Goal: Task Accomplishment & Management: Manage account settings

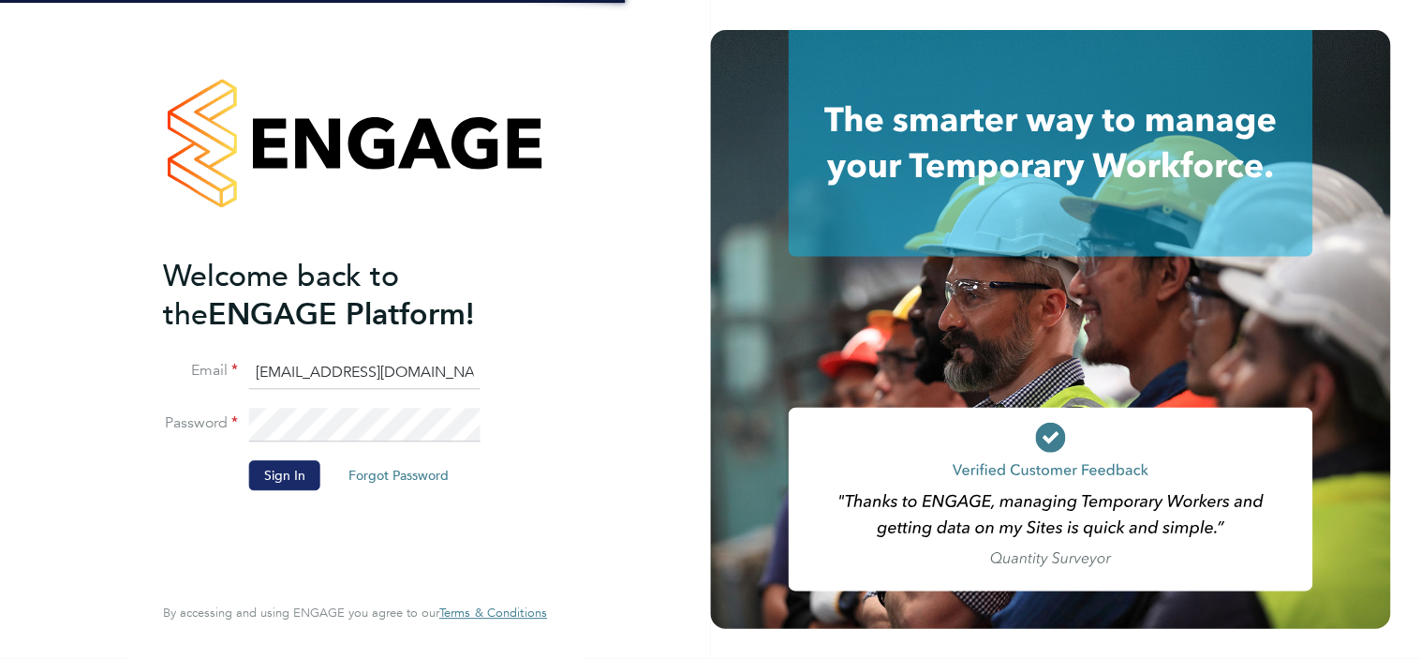
click at [275, 482] on button "Sign In" at bounding box center [284, 476] width 71 height 30
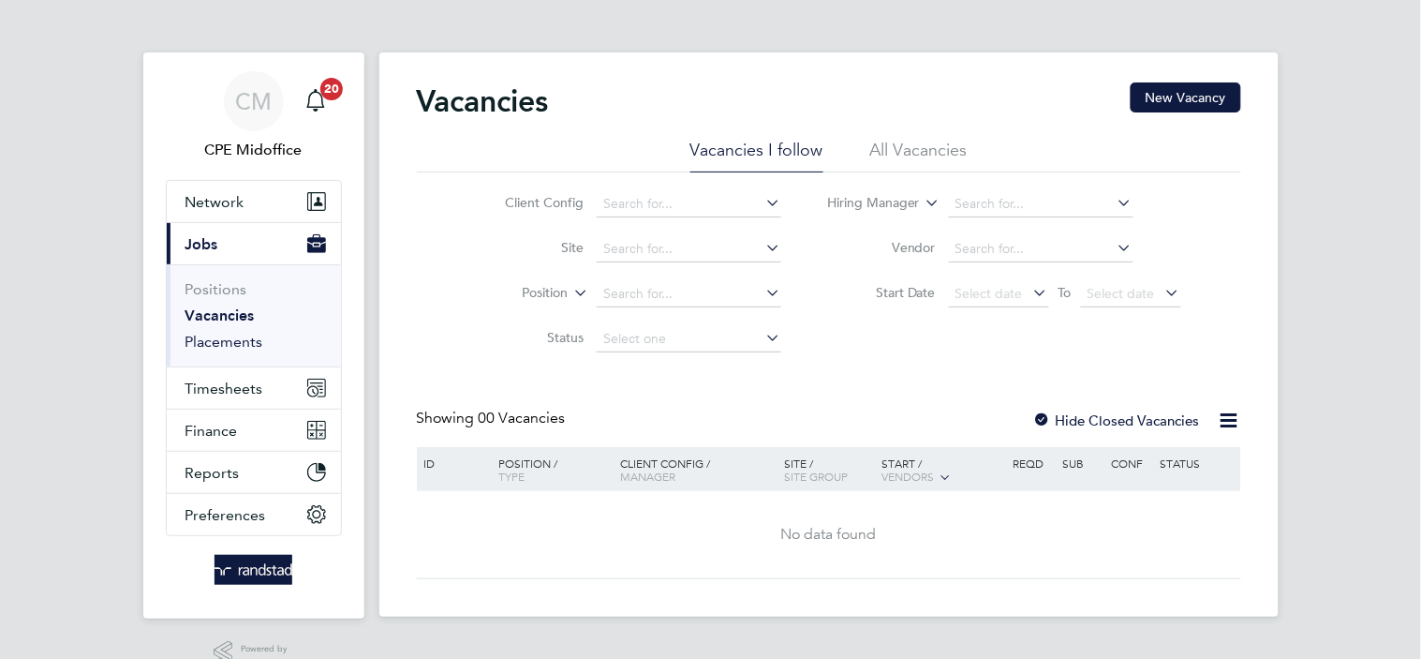
click at [237, 345] on link "Placements" at bounding box center [224, 342] width 78 height 18
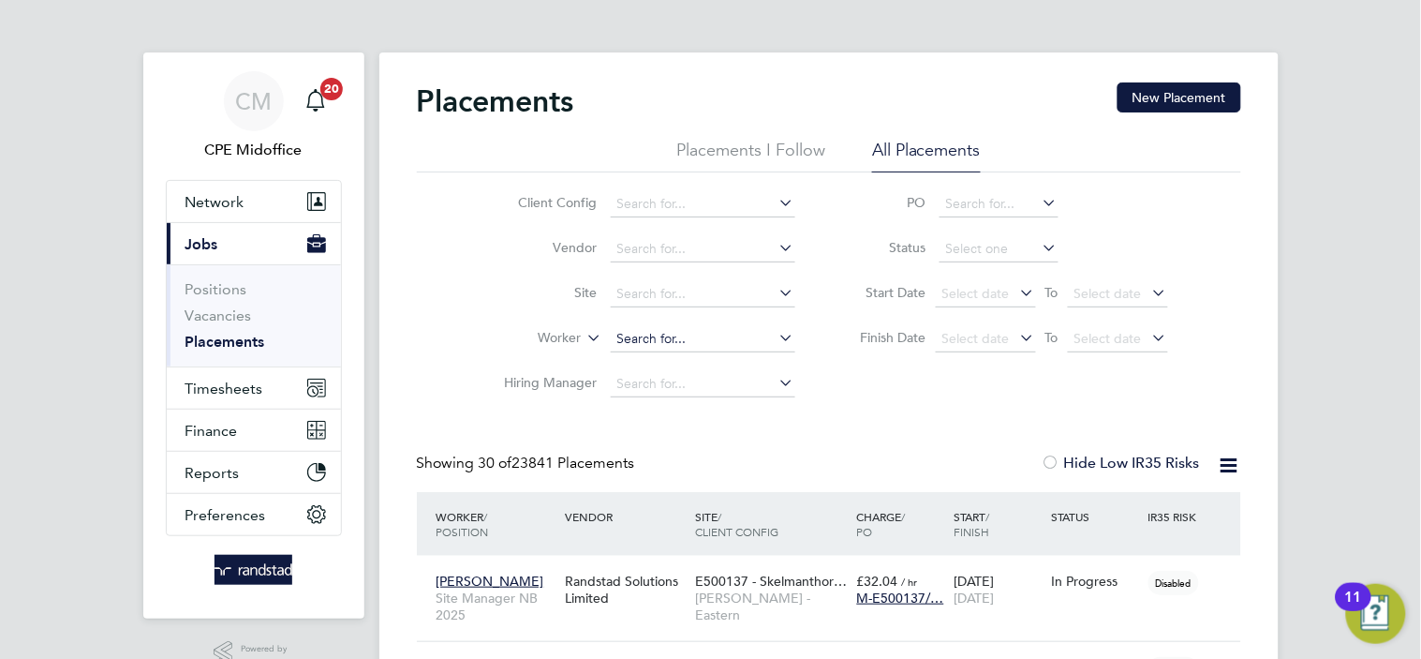
click at [659, 339] on input at bounding box center [703, 339] width 185 height 26
paste input "[PERSON_NAME]"
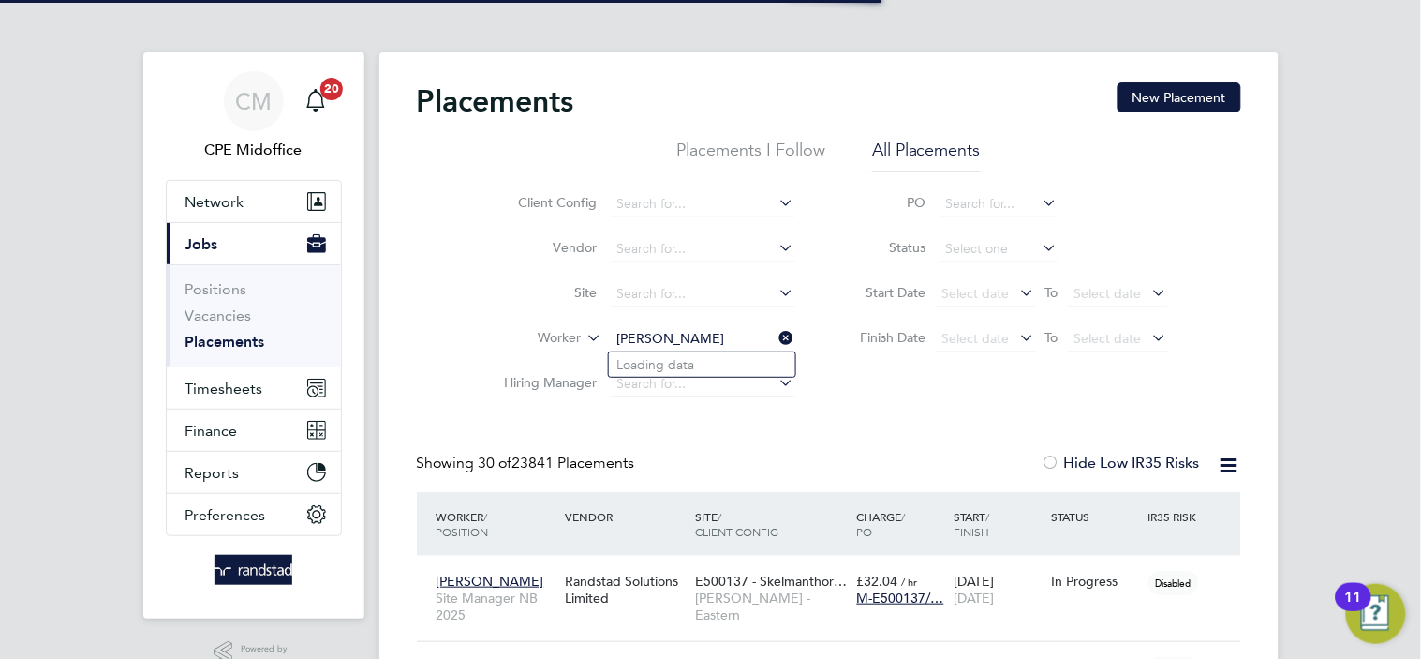
click at [689, 339] on input "[PERSON_NAME]" at bounding box center [703, 339] width 185 height 26
type input "[PERSON_NAME]"
click at [911, 390] on div "Client Config Vendor Site Worker [PERSON_NAME] Hiring Manager PO Status Start D…" at bounding box center [829, 289] width 824 height 234
click at [657, 343] on input at bounding box center [703, 339] width 185 height 26
paste input "[PERSON_NAME]"
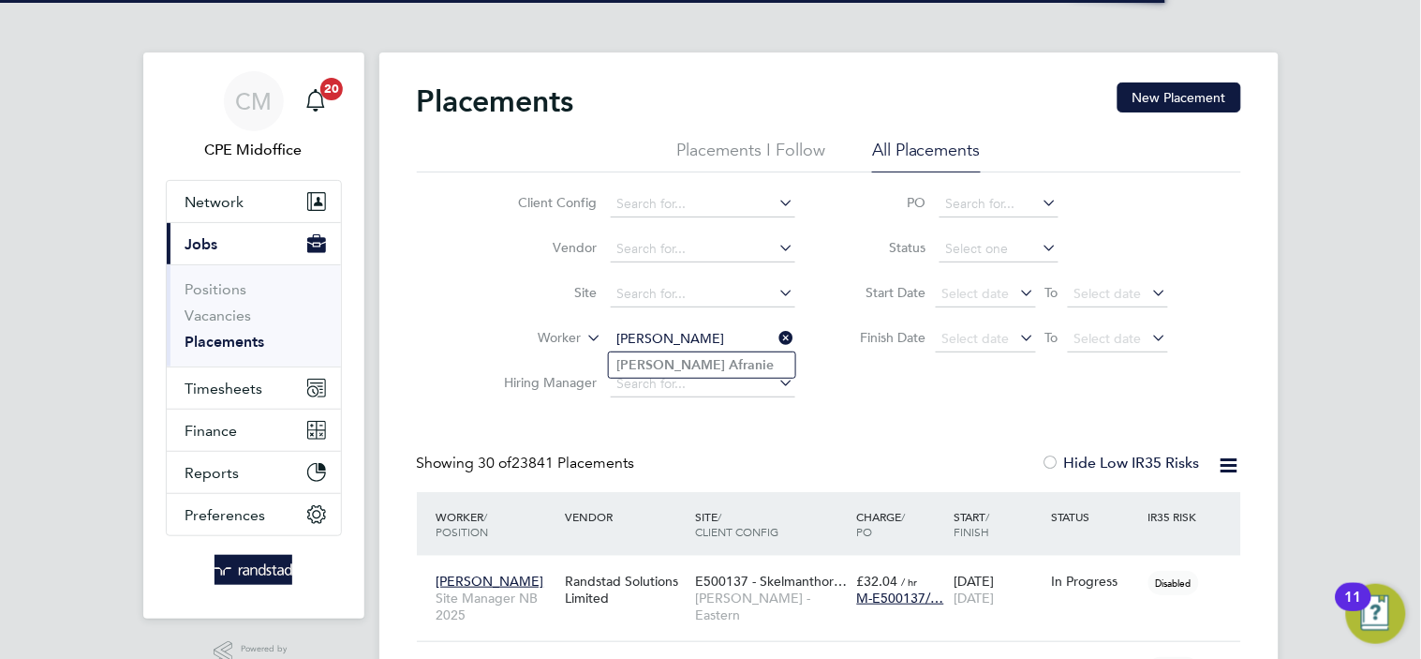
click at [689, 334] on input "[PERSON_NAME]" at bounding box center [703, 339] width 185 height 26
click at [696, 359] on li "[PERSON_NAME]" at bounding box center [702, 364] width 186 height 25
type input "[PERSON_NAME]"
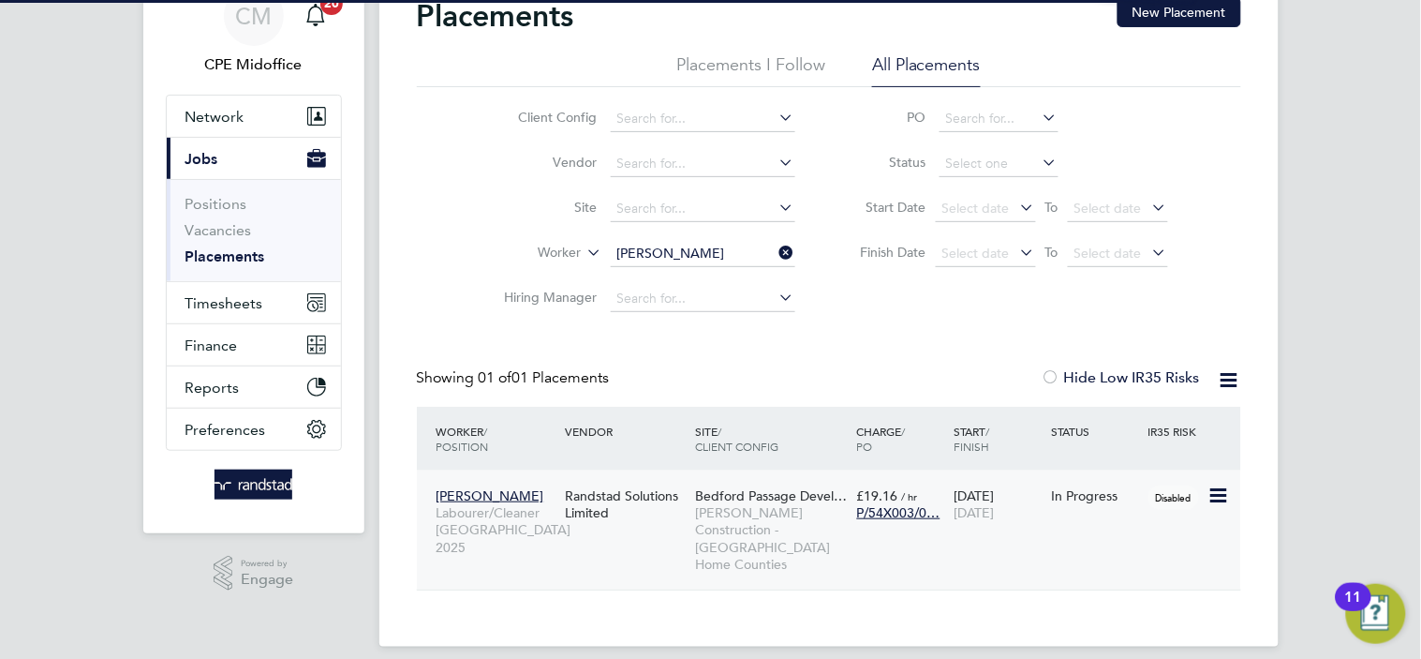
click at [603, 502] on div "Randstad Solutions Limited" at bounding box center [625, 504] width 129 height 52
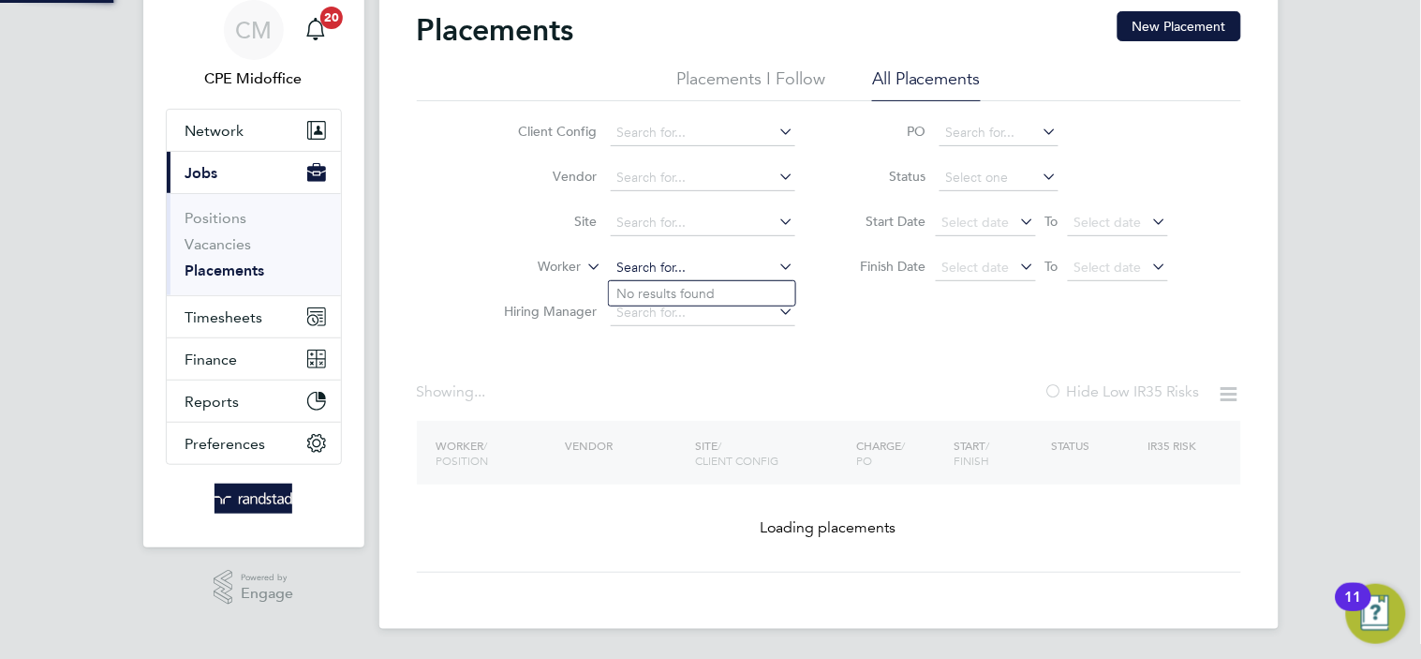
click at [708, 250] on ul "Client Config Vendor Site Worker Hiring Manager" at bounding box center [643, 223] width 352 height 225
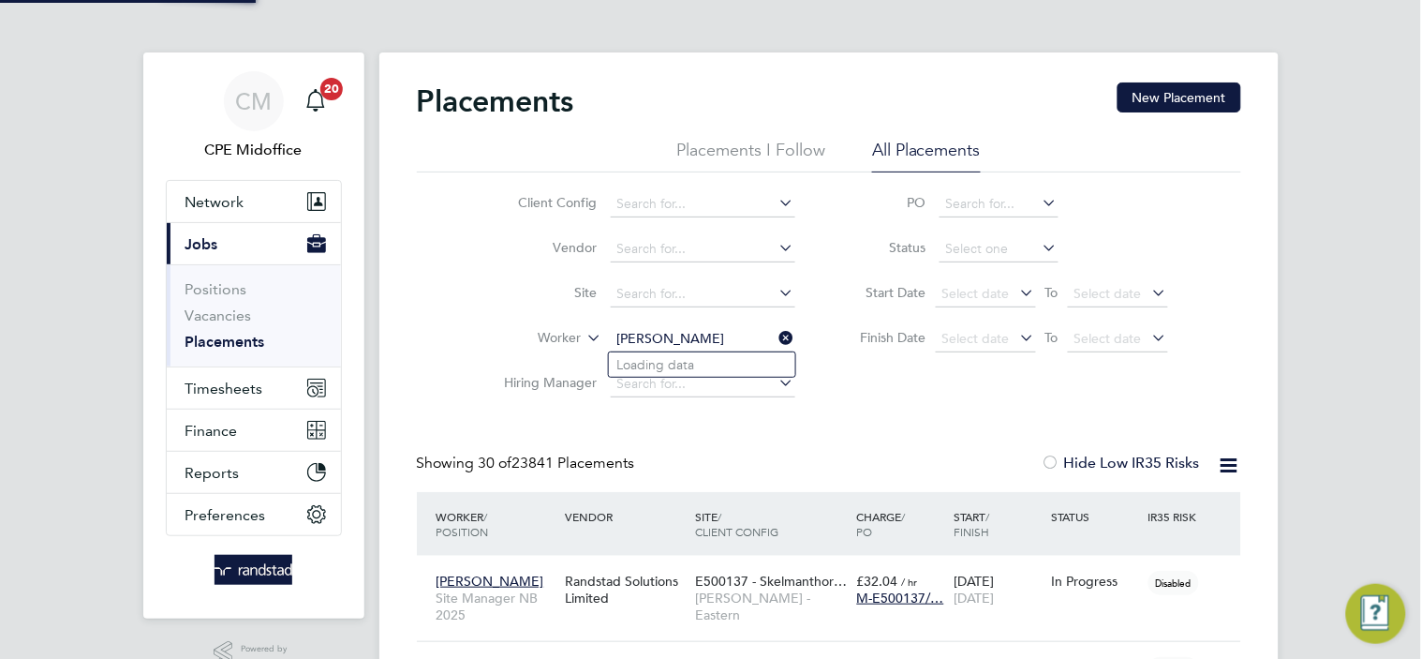
scroll to position [70, 163]
type input "[PERSON_NAME]"
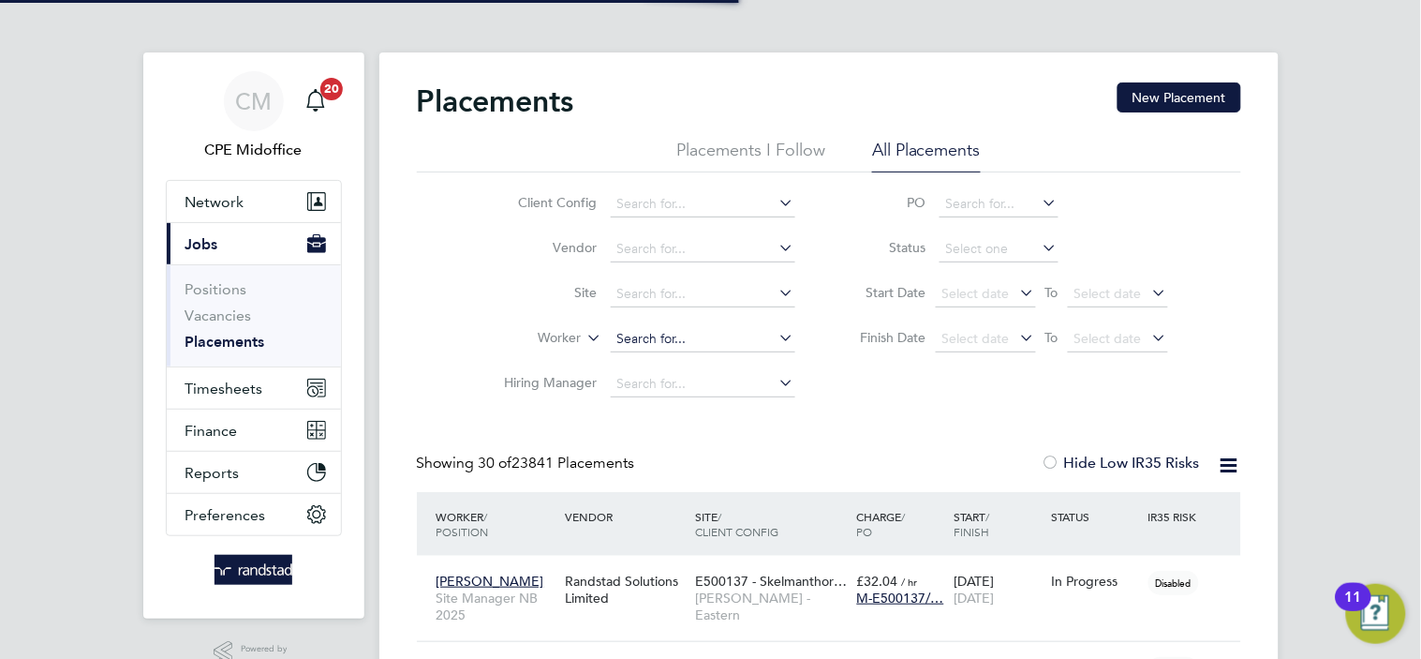
click at [660, 348] on input at bounding box center [703, 339] width 185 height 26
paste input "[PERSON_NAME]"
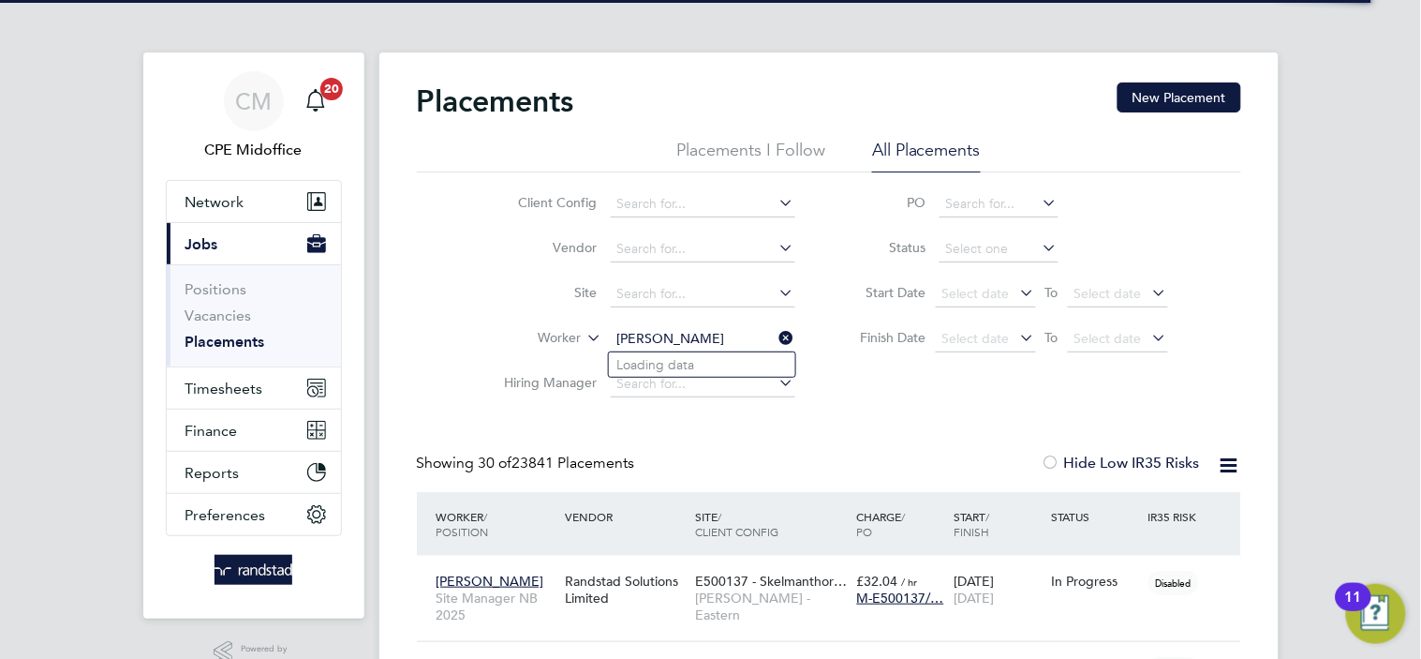
click at [685, 332] on input "[PERSON_NAME]" at bounding box center [703, 339] width 185 height 26
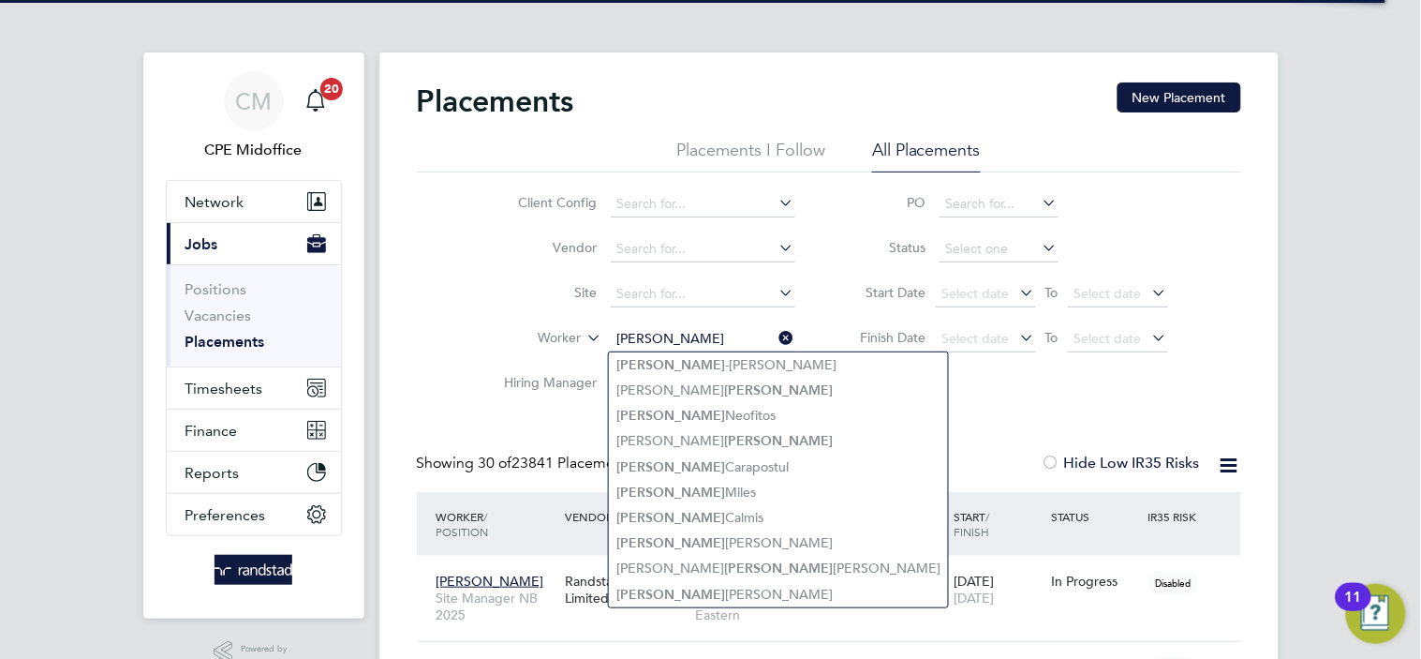
click at [675, 334] on input "[PERSON_NAME]" at bounding box center [703, 339] width 185 height 26
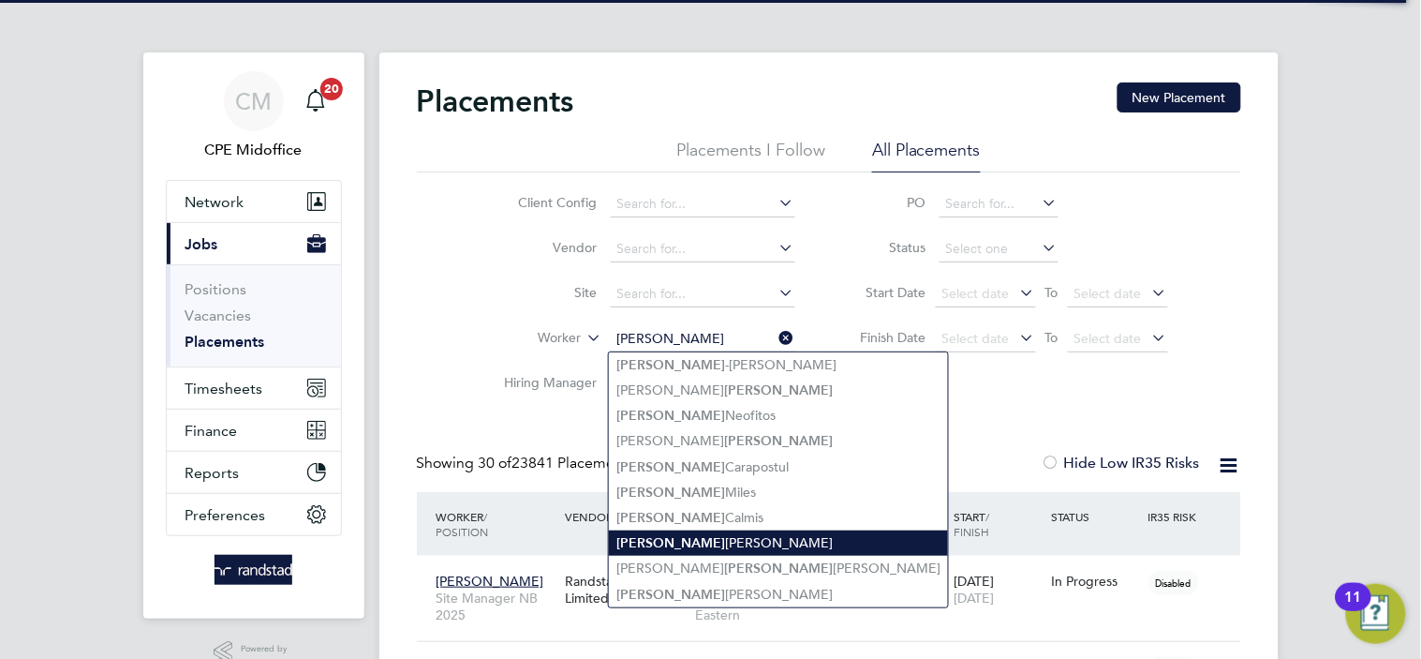
click at [686, 530] on li "[PERSON_NAME]" at bounding box center [778, 542] width 339 height 25
type input "[PERSON_NAME]"
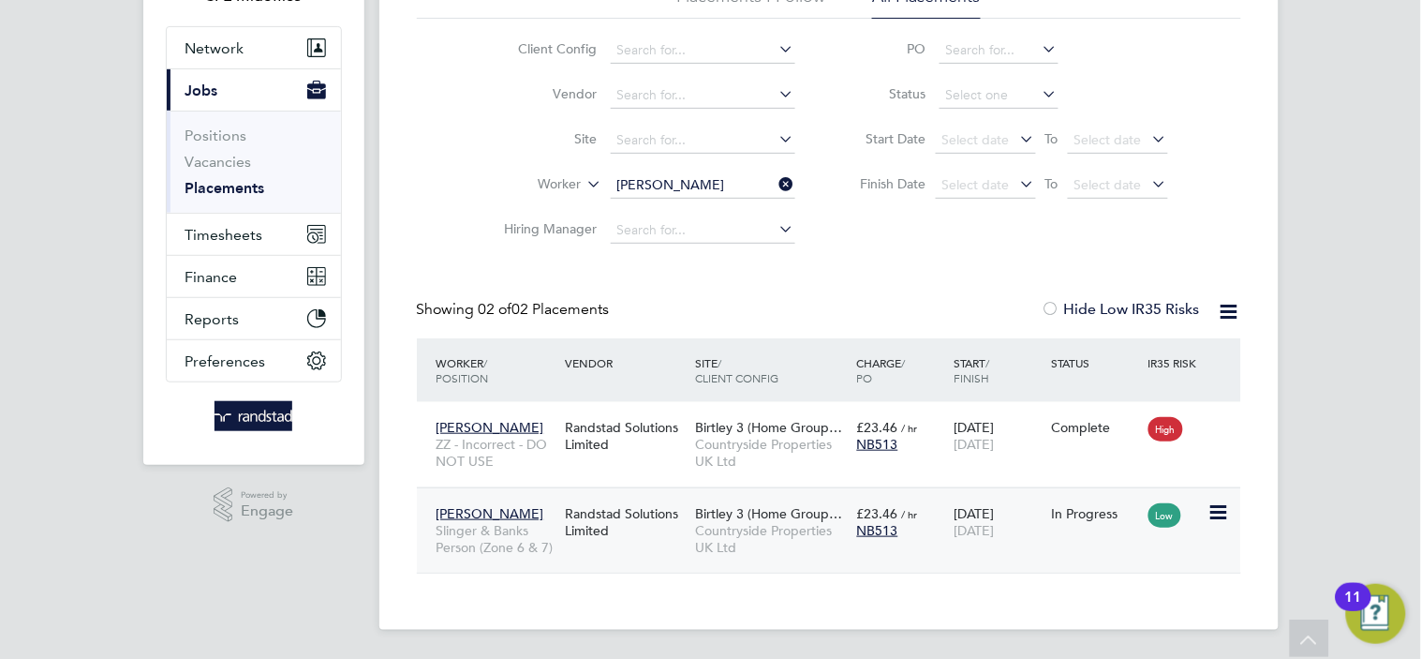
click at [590, 523] on div "Randstad Solutions Limited" at bounding box center [625, 522] width 129 height 52
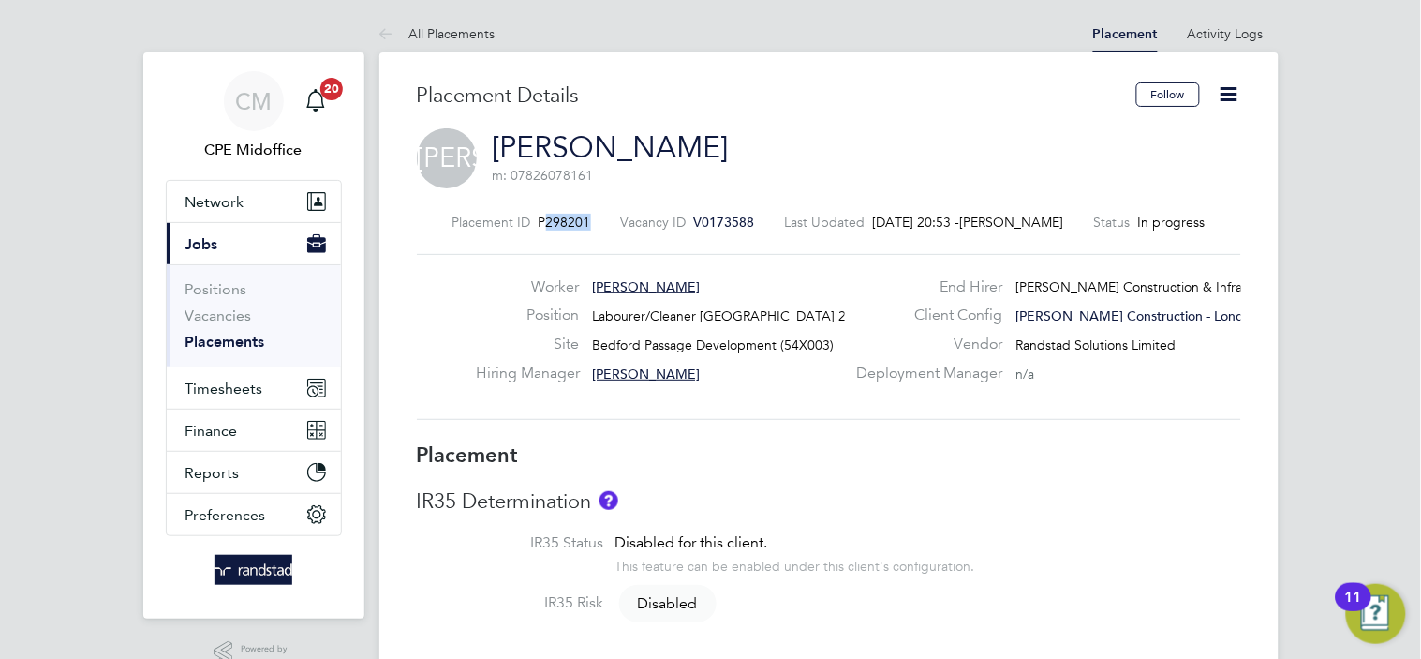
drag, startPoint x: 600, startPoint y: 222, endPoint x: 555, endPoint y: 226, distance: 45.1
click at [555, 226] on div "Placement ID P298201 Vacancy ID V0173588 Last Updated 02 Sep 2025, 20:53 - Tom …" at bounding box center [829, 222] width 824 height 17
copy span "298201"
